Goal: Browse casually: Explore the website without a specific task or goal

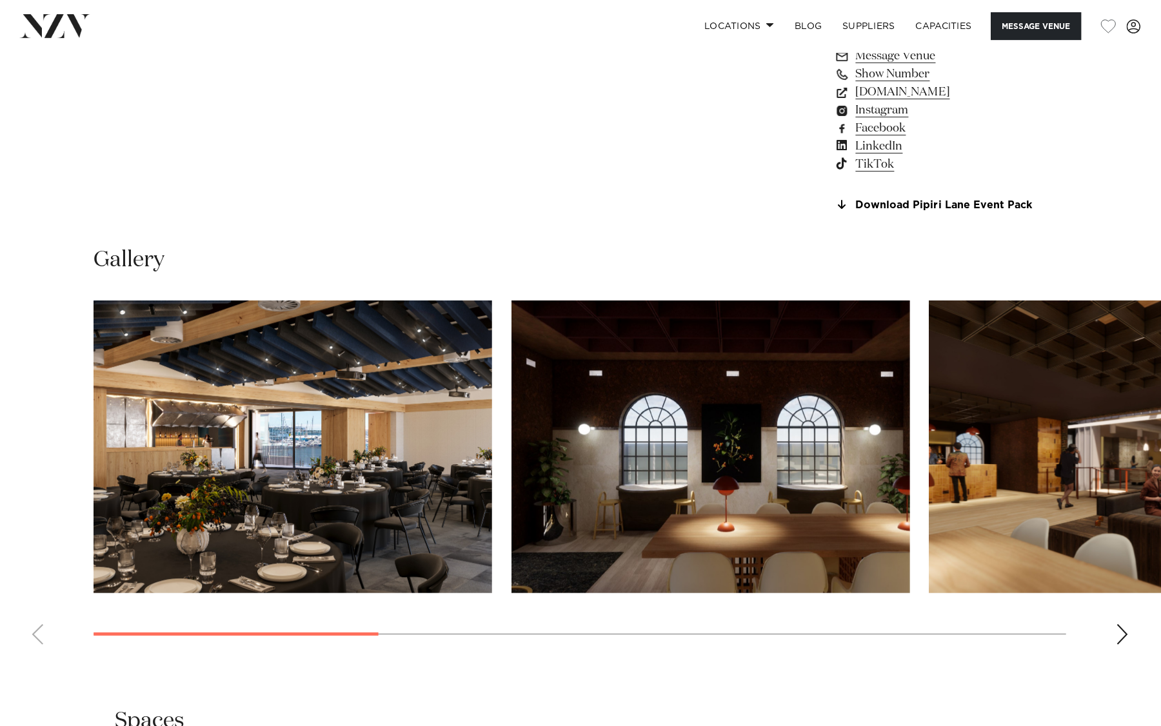
scroll to position [1113, 0]
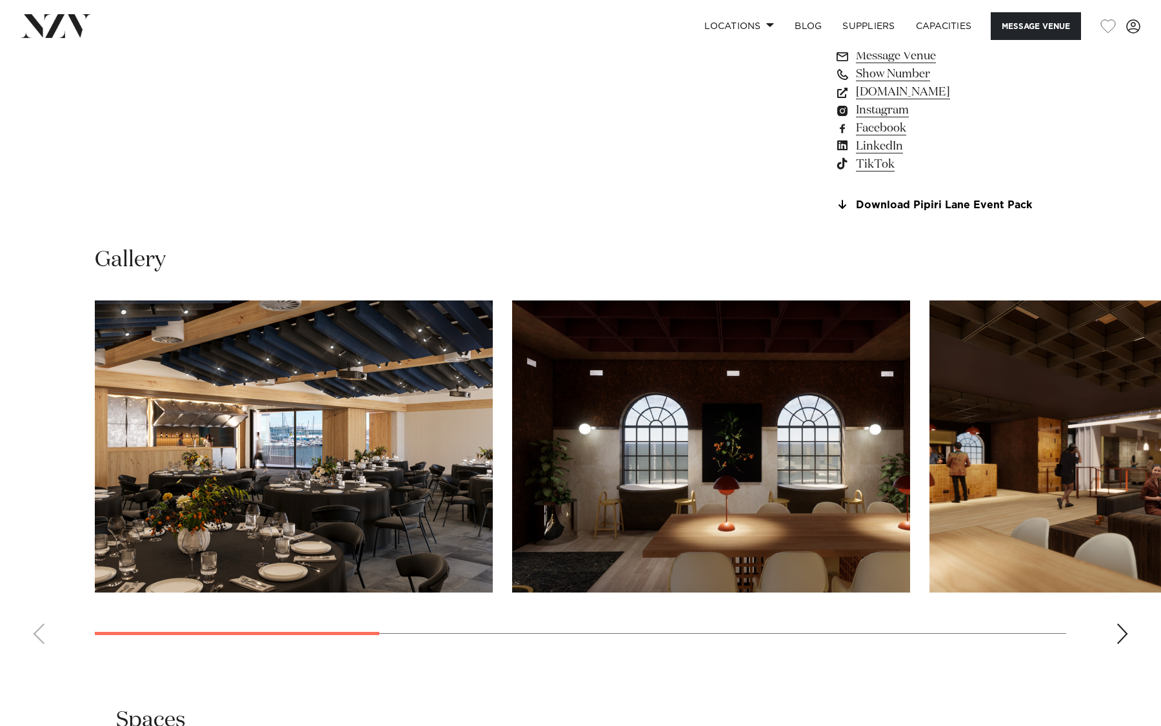
click at [1119, 634] on div "Next slide" at bounding box center [1122, 634] width 13 height 21
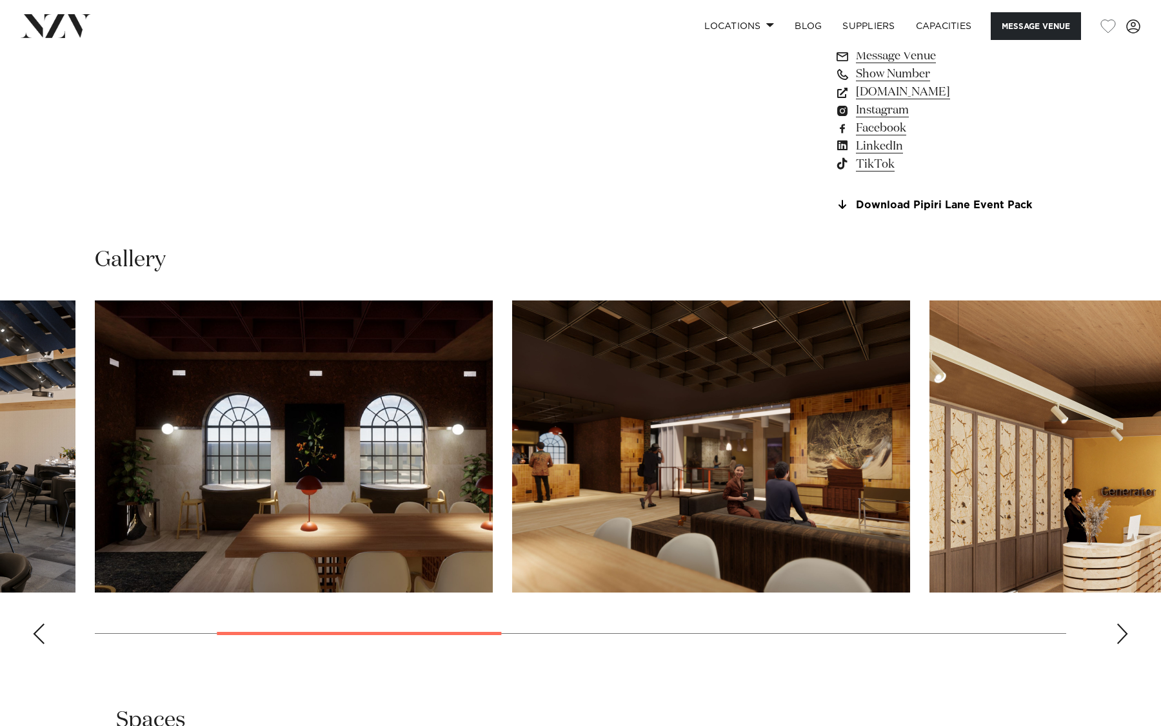
click at [1119, 634] on div "Next slide" at bounding box center [1122, 634] width 13 height 21
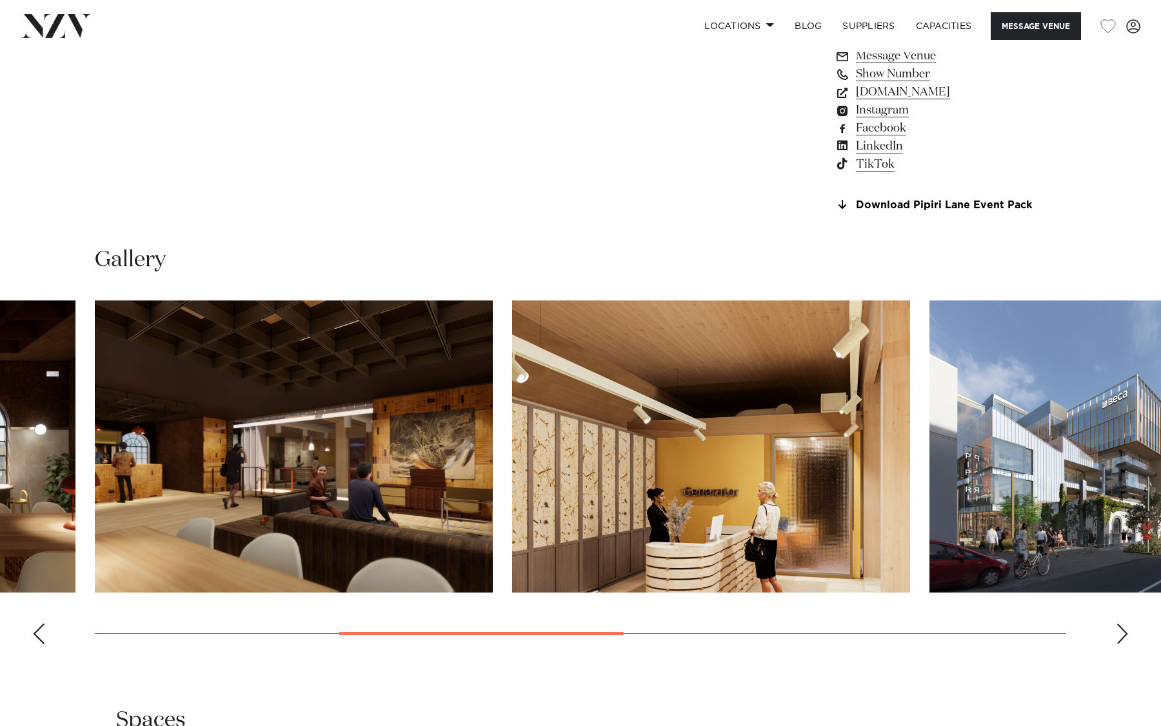
click at [1115, 630] on swiper-container at bounding box center [580, 478] width 1161 height 354
click at [1127, 641] on div "Next slide" at bounding box center [1122, 634] width 13 height 21
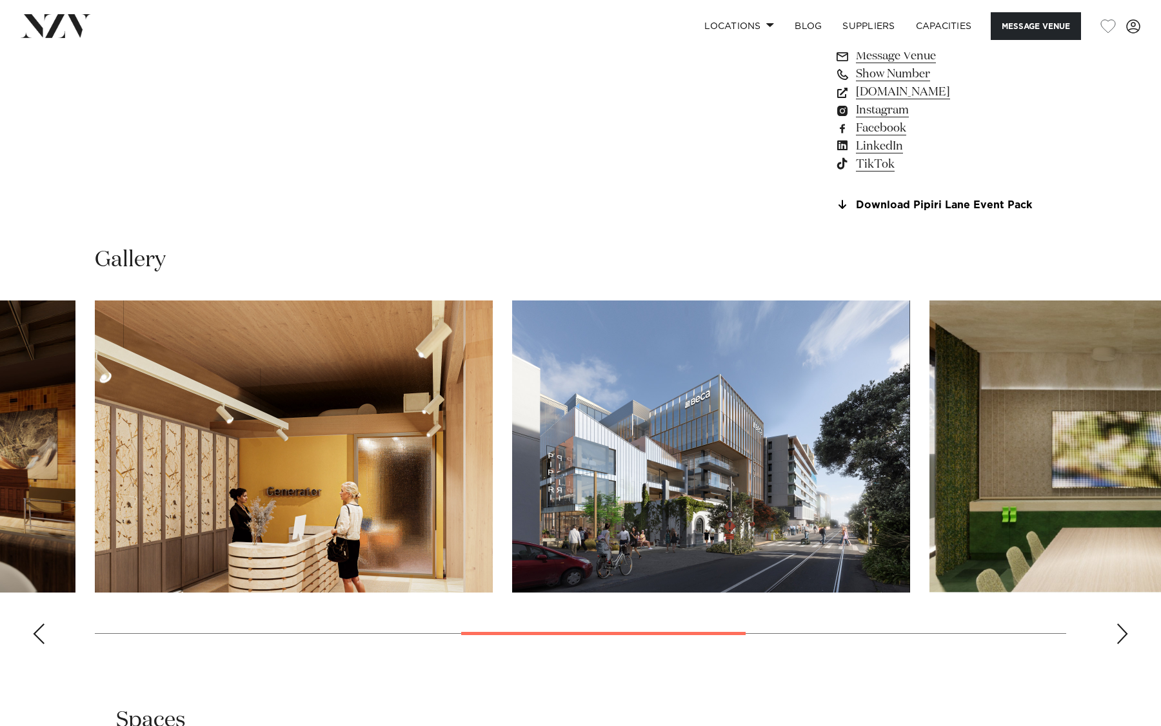
click at [1127, 641] on div "Next slide" at bounding box center [1122, 634] width 13 height 21
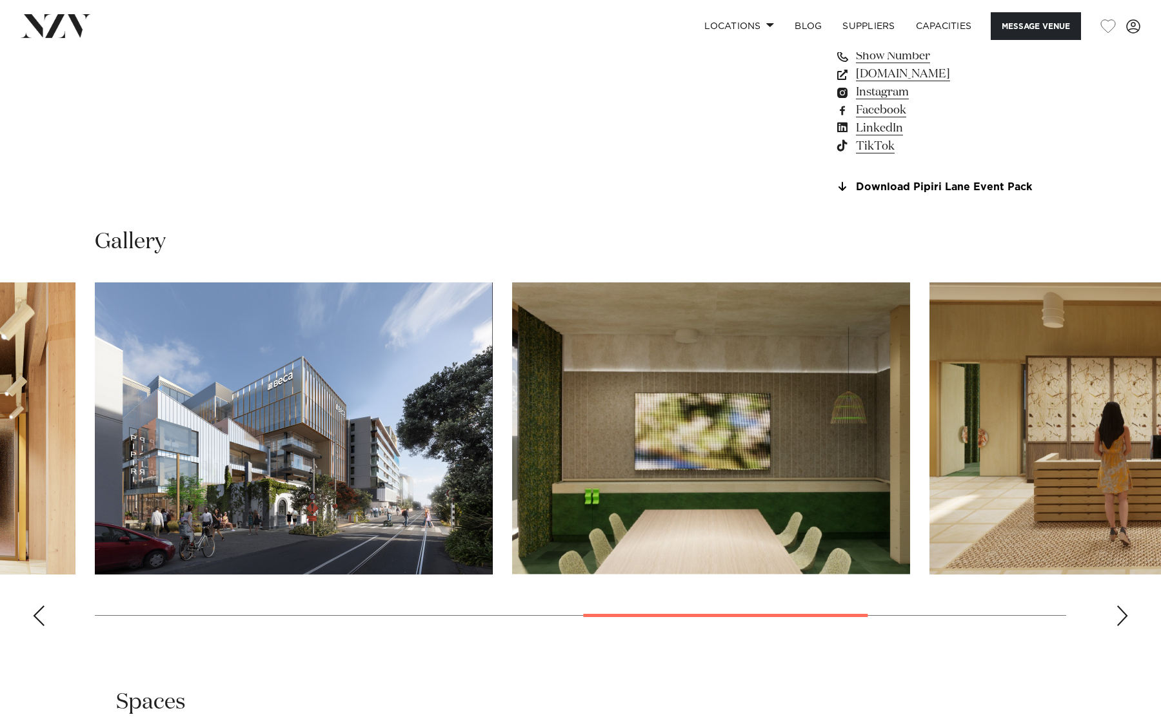
scroll to position [1132, 0]
click at [40, 615] on div "Previous slide" at bounding box center [38, 615] width 13 height 21
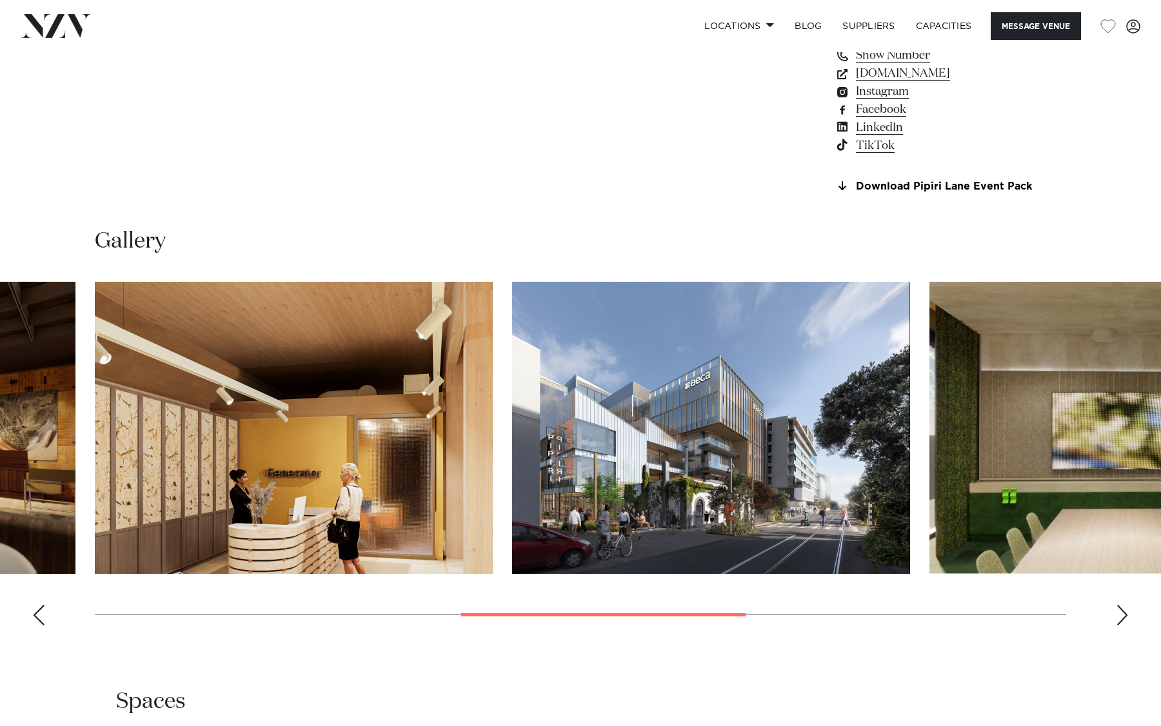
click at [43, 611] on div "Previous slide" at bounding box center [38, 615] width 13 height 21
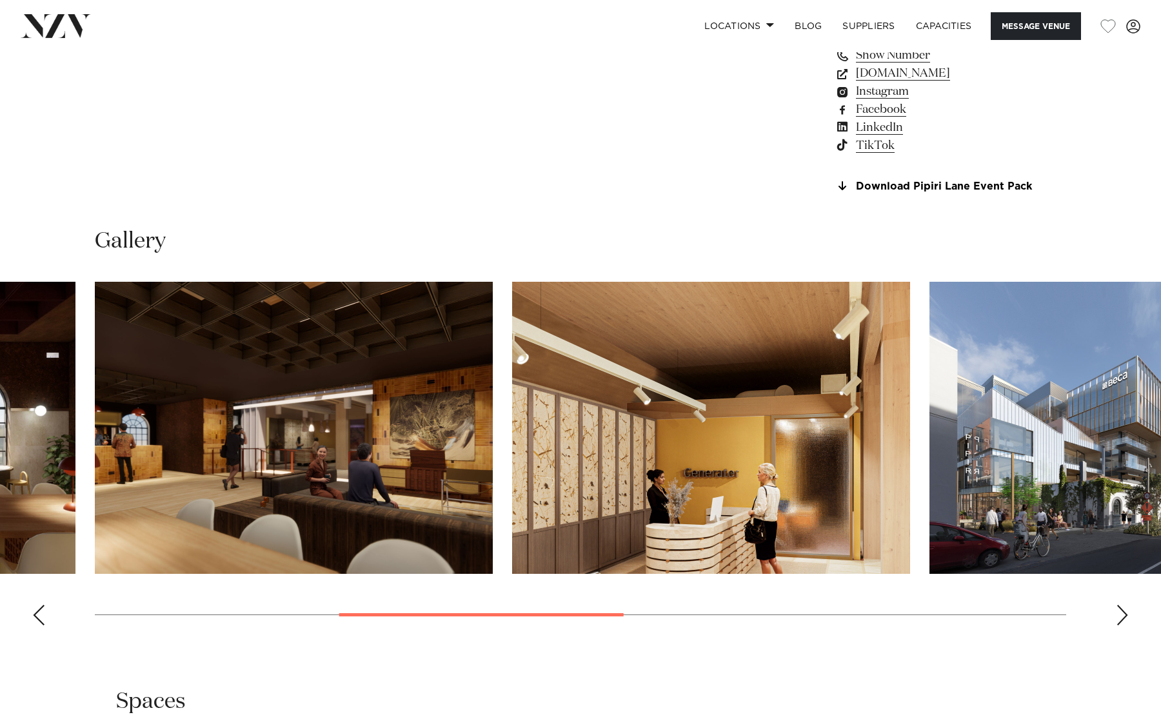
click at [43, 611] on div "Previous slide" at bounding box center [38, 615] width 13 height 21
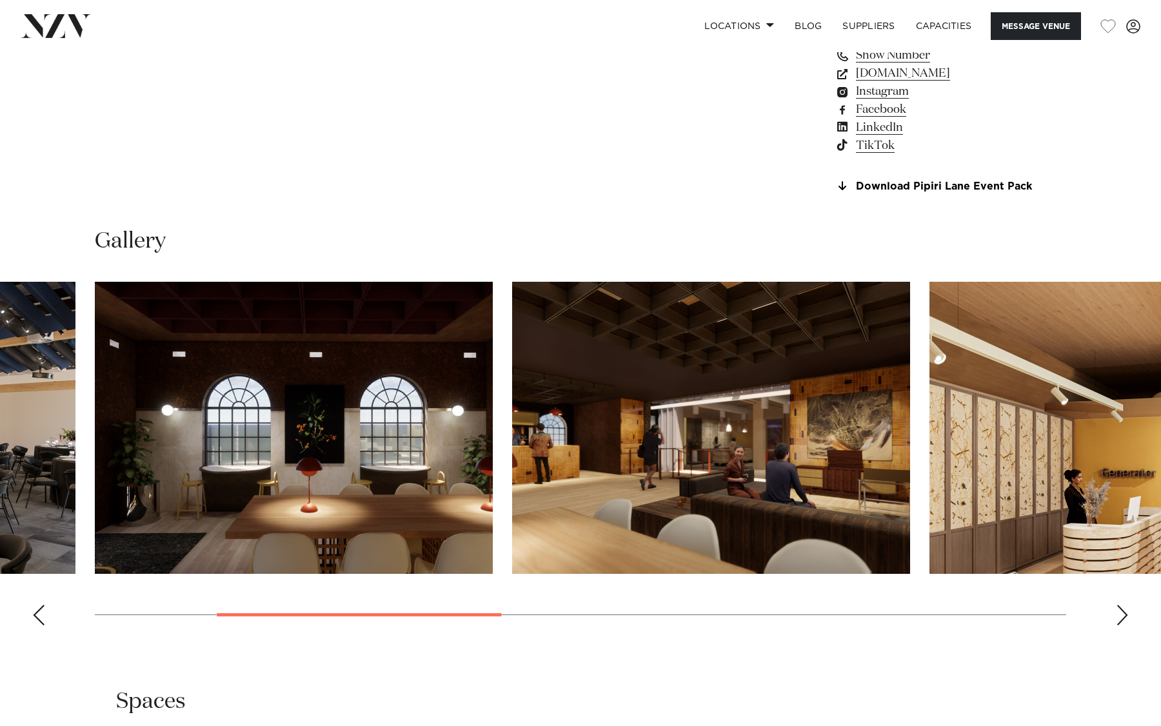
click at [43, 611] on div "Previous slide" at bounding box center [38, 615] width 13 height 21
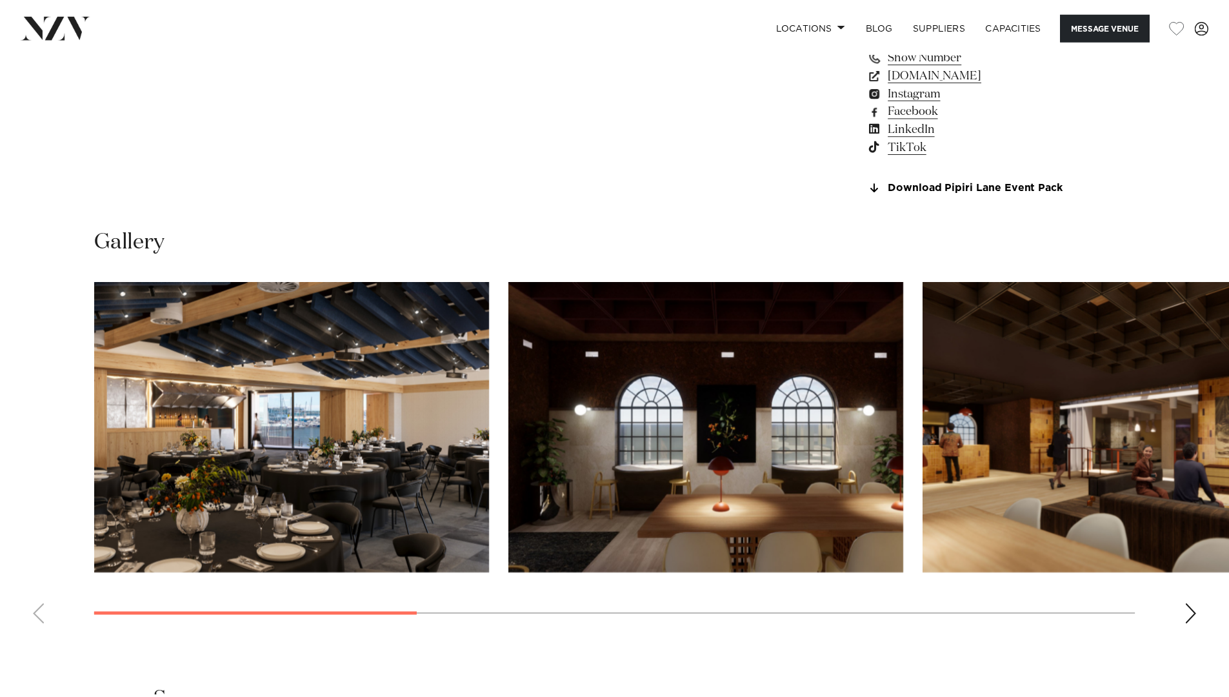
scroll to position [1163, 0]
